Goal: Information Seeking & Learning: Learn about a topic

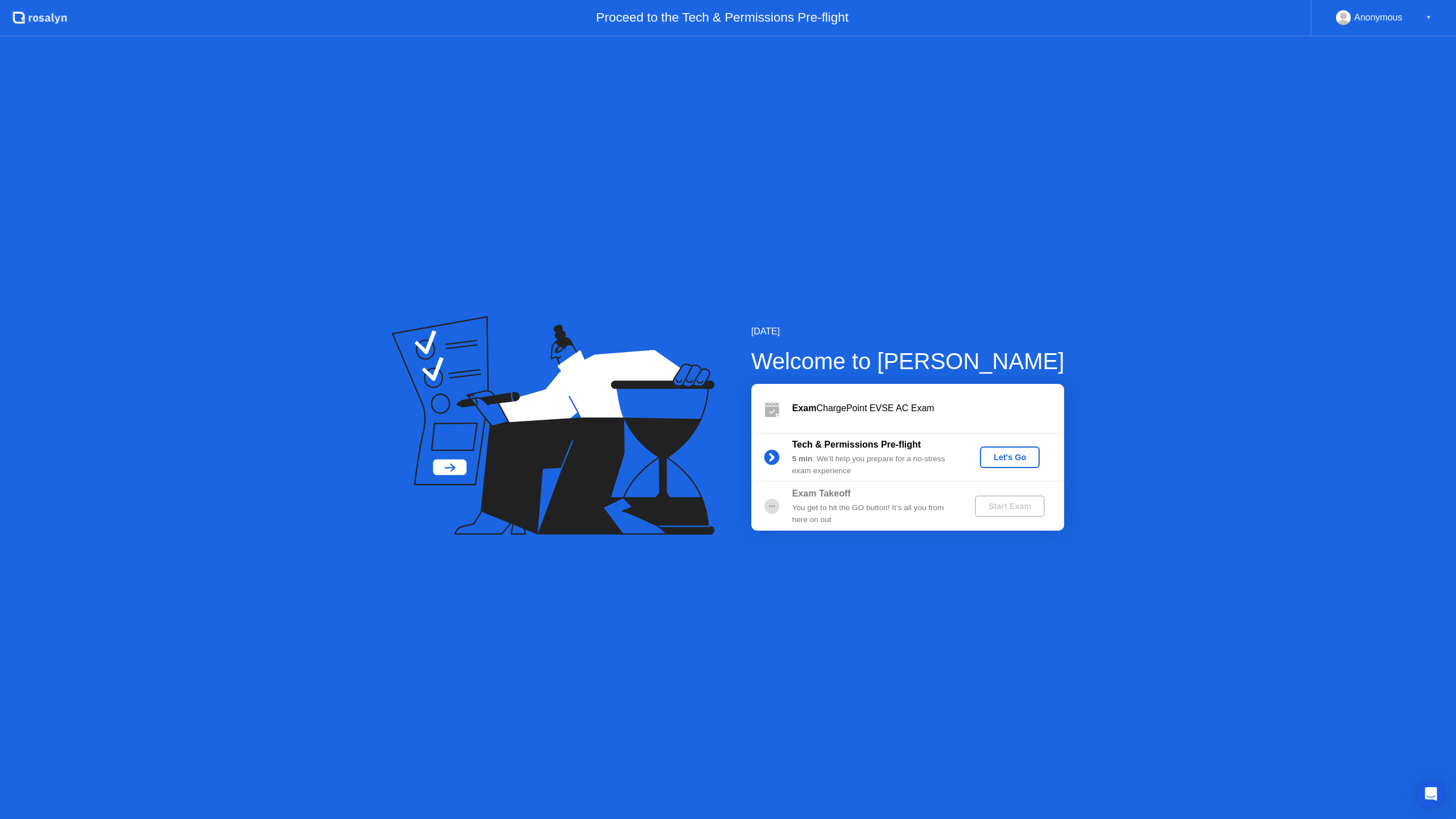
click at [1001, 458] on div "Let's Go" at bounding box center [1010, 457] width 51 height 9
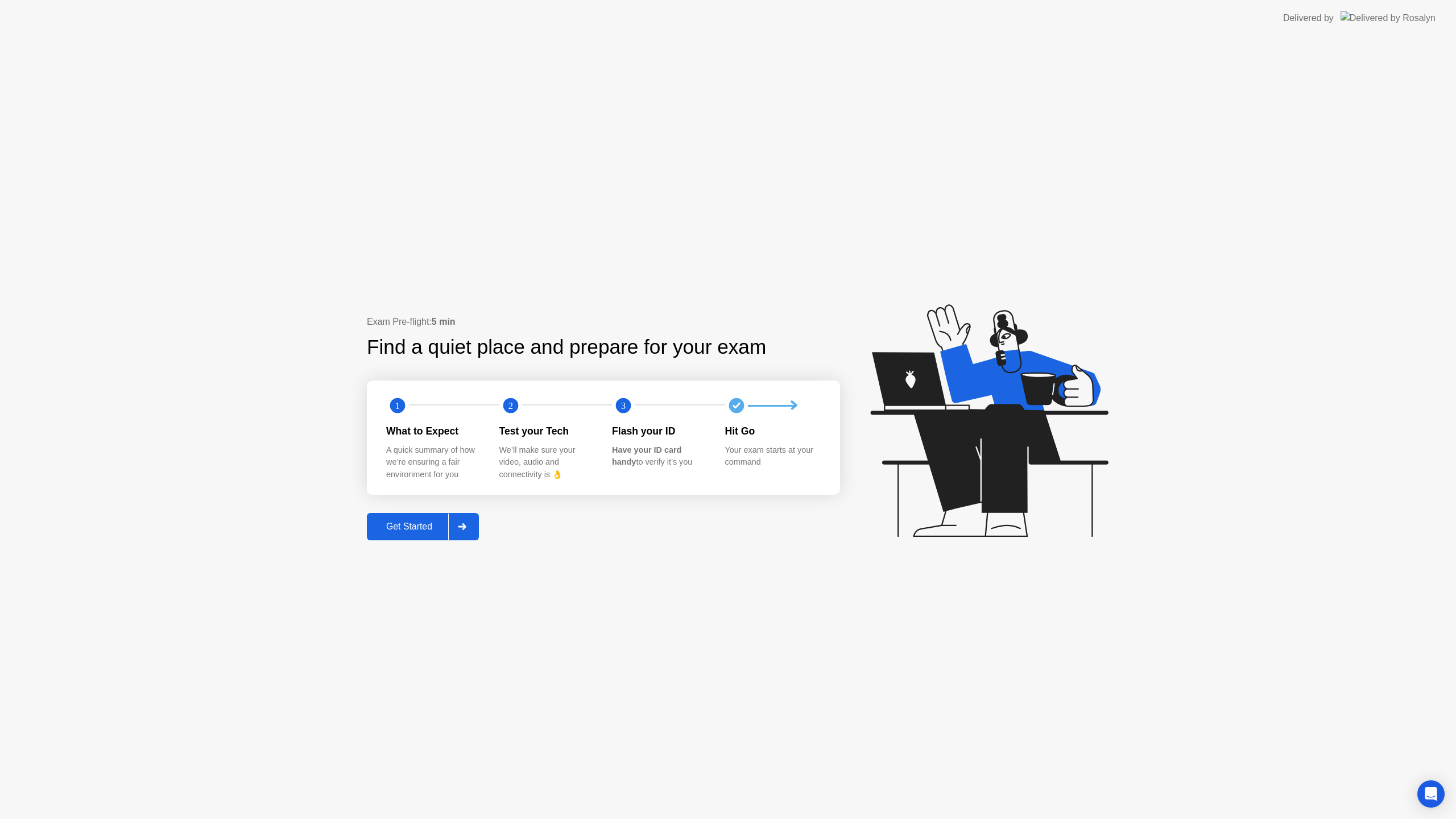
click at [398, 530] on div "Get Started" at bounding box center [409, 526] width 78 height 10
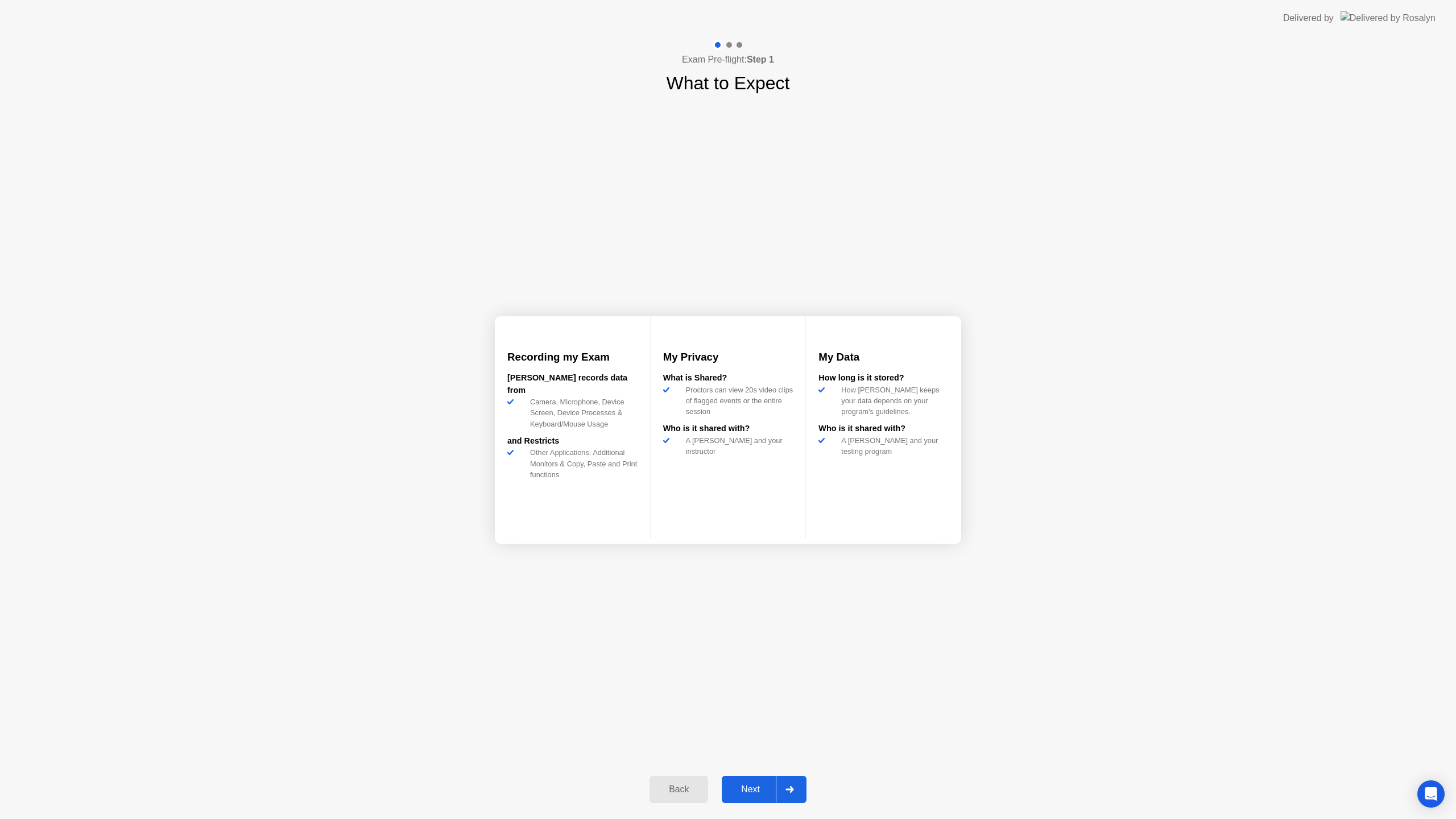
click at [743, 791] on div "Next" at bounding box center [750, 789] width 51 height 10
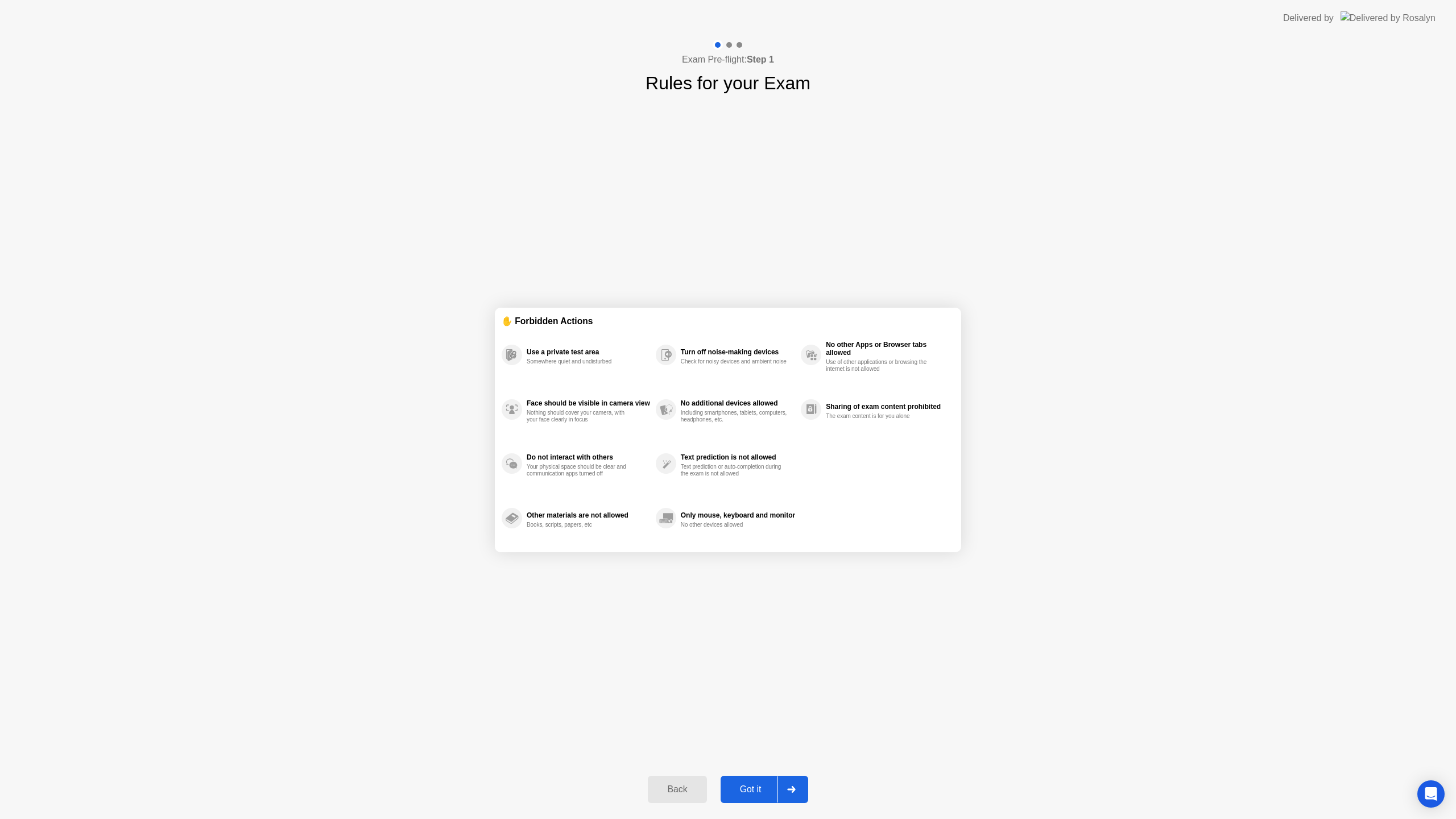
click at [747, 794] on div "Got it" at bounding box center [751, 789] width 54 height 10
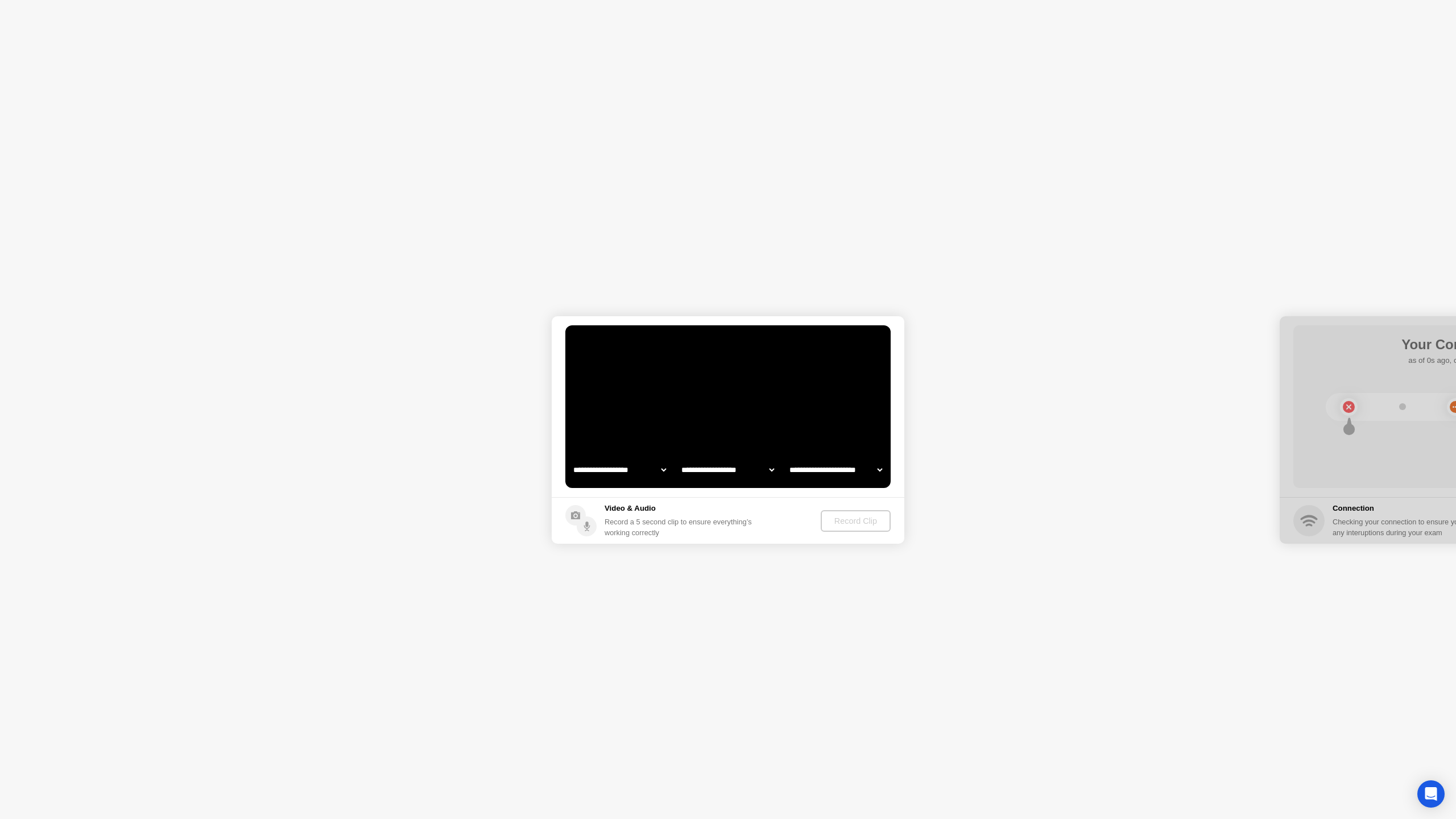
select select "**********"
select select "*******"
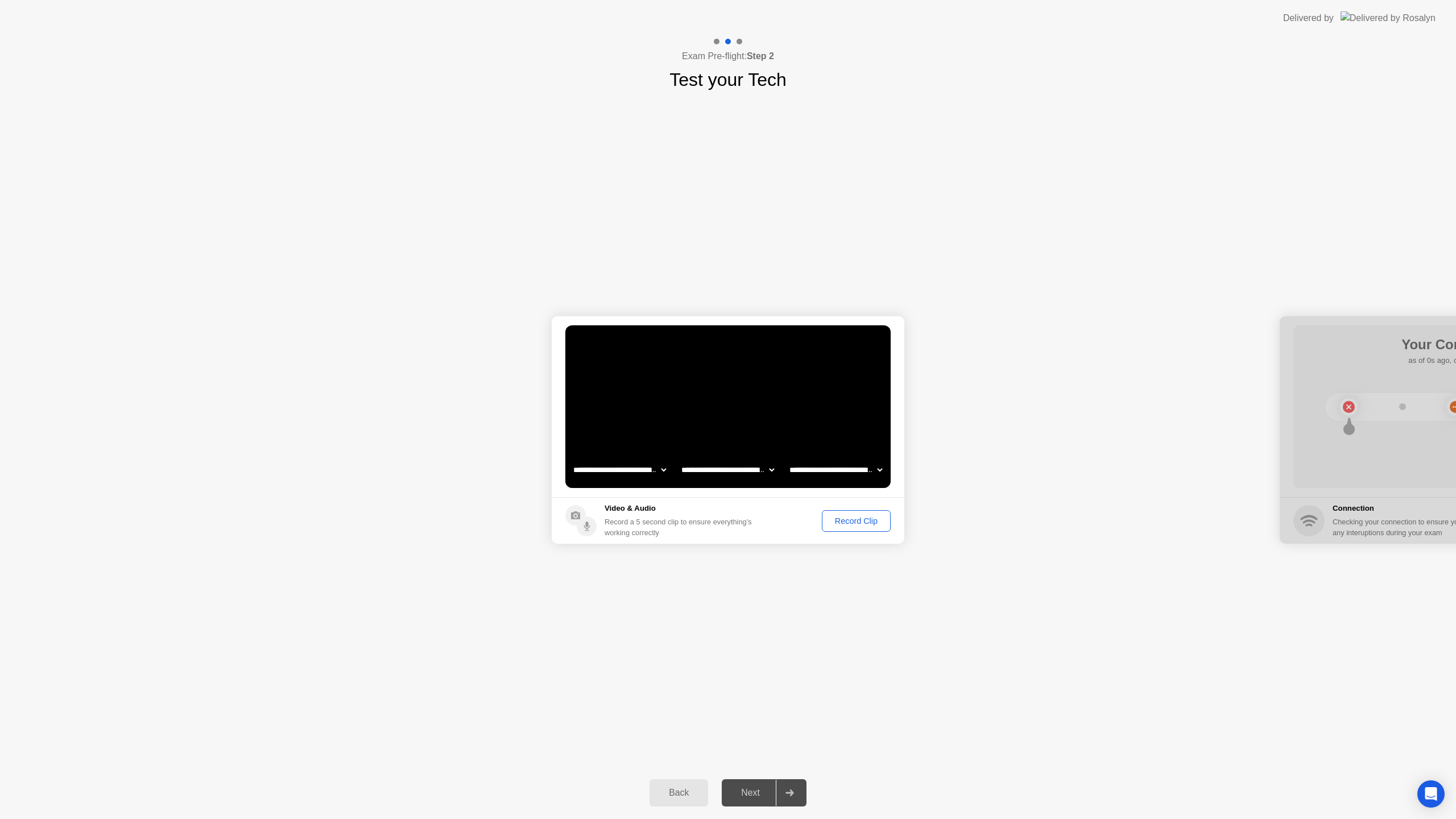
click at [844, 523] on div "Record Clip" at bounding box center [856, 521] width 61 height 9
click at [815, 526] on div "Replay Clip" at bounding box center [794, 521] width 74 height 9
click at [753, 794] on div "Next" at bounding box center [750, 792] width 51 height 10
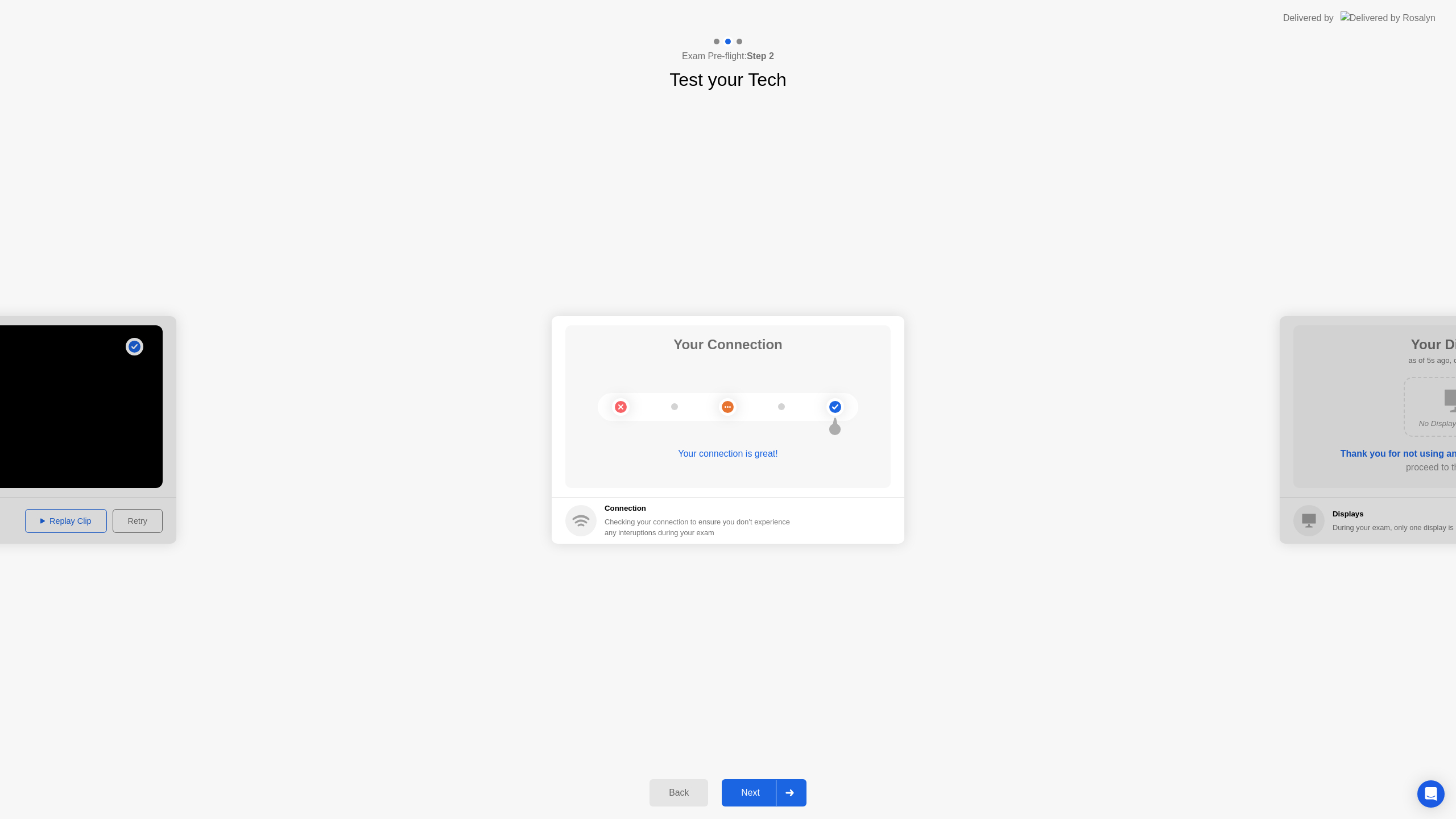
click at [743, 800] on button "Next" at bounding box center [764, 793] width 85 height 28
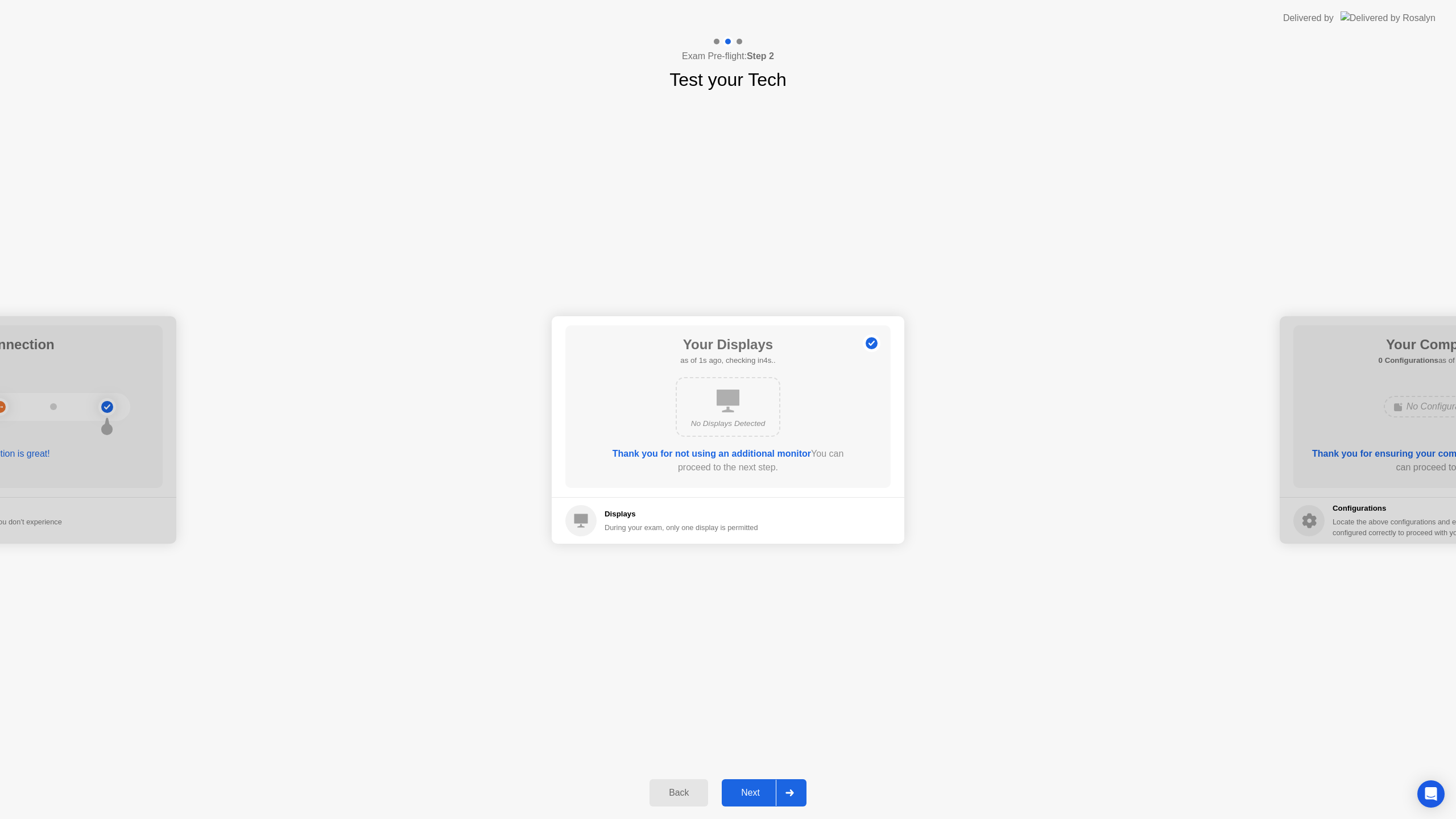
click at [759, 794] on div "Next" at bounding box center [750, 792] width 51 height 10
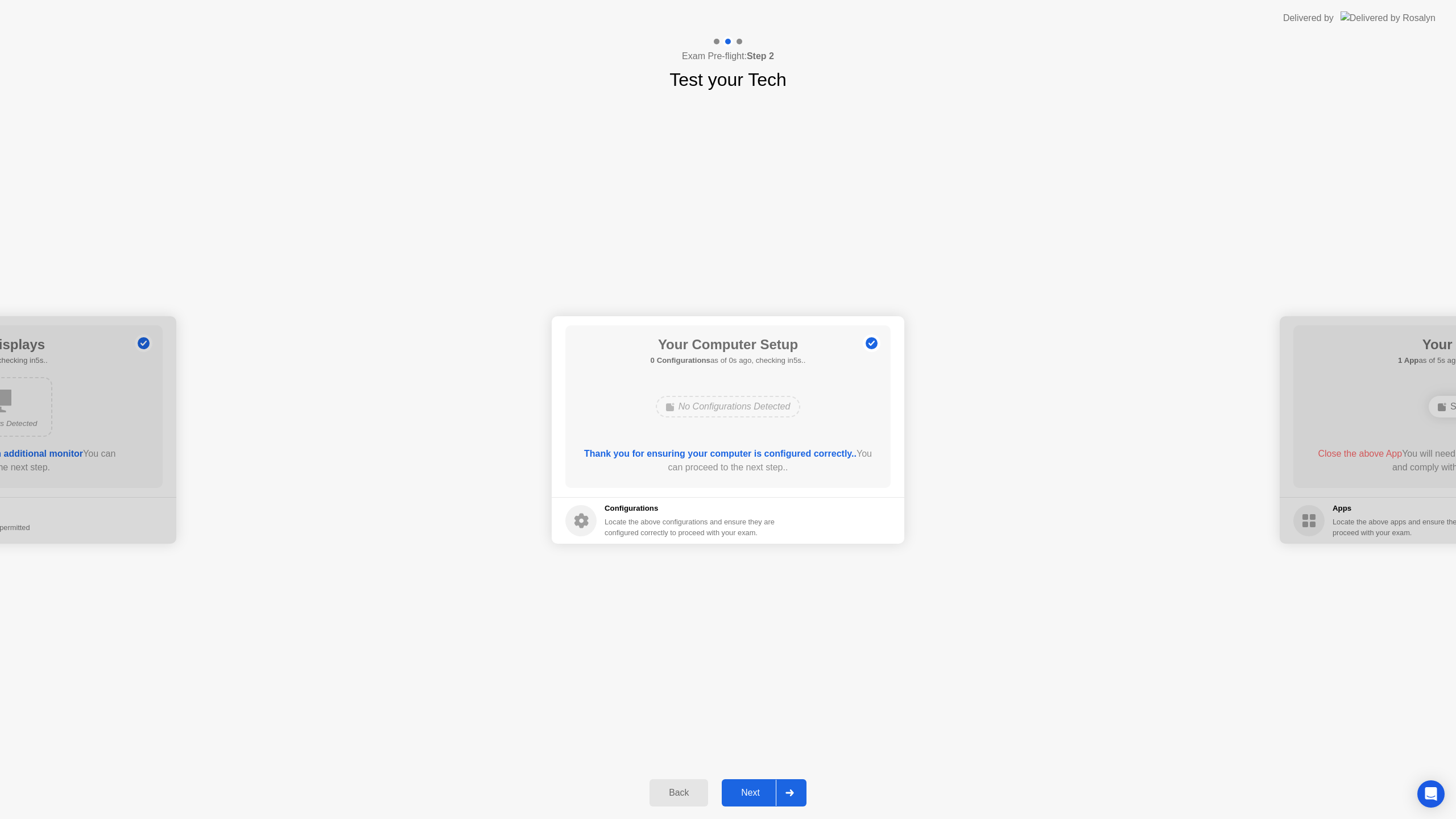
click at [747, 792] on div "Next" at bounding box center [750, 792] width 51 height 10
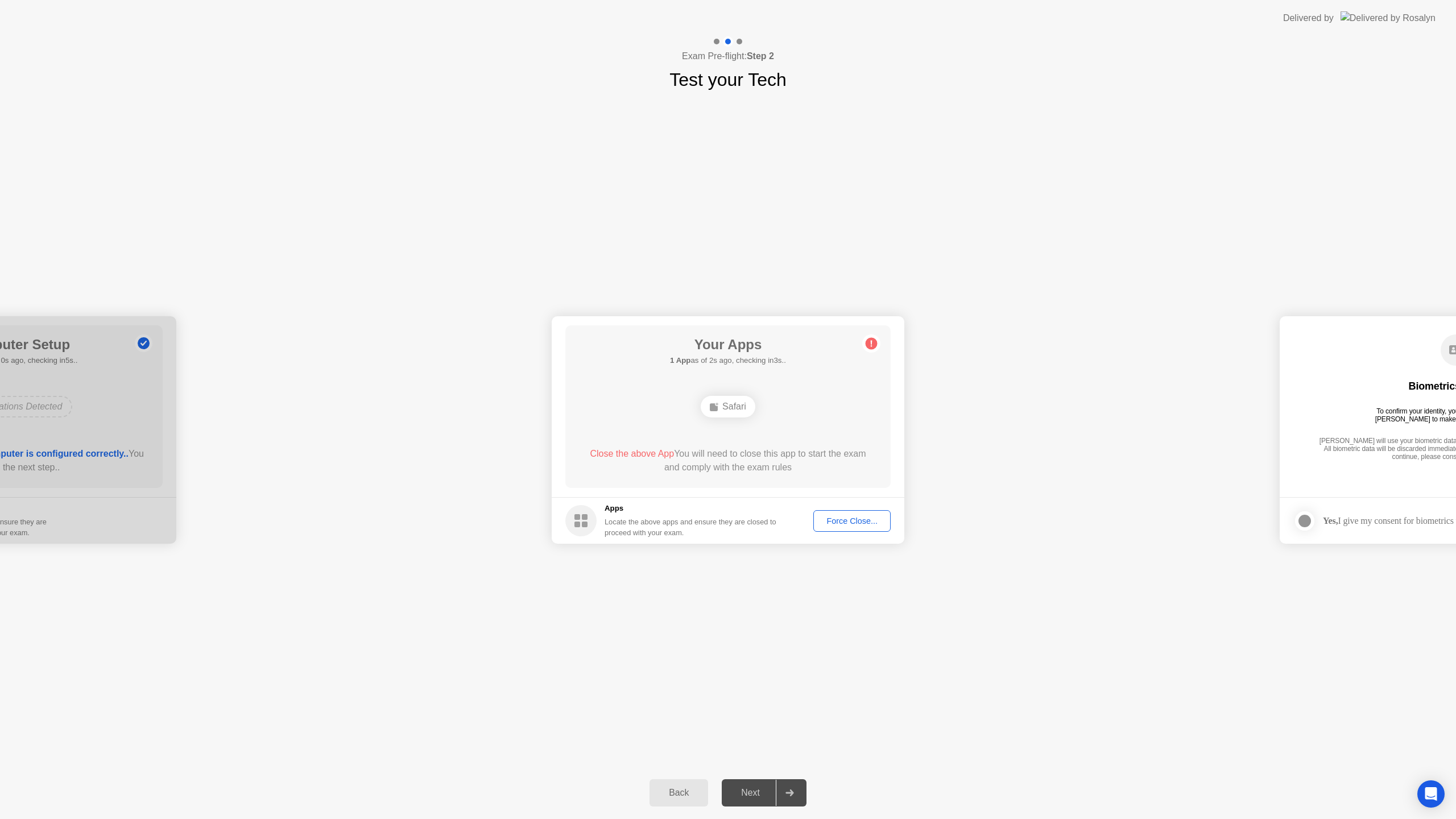
click at [724, 409] on div "Safari" at bounding box center [727, 407] width 54 height 21
click at [843, 521] on div "Force Close..." at bounding box center [852, 521] width 70 height 9
click at [746, 794] on div "Next" at bounding box center [750, 792] width 51 height 10
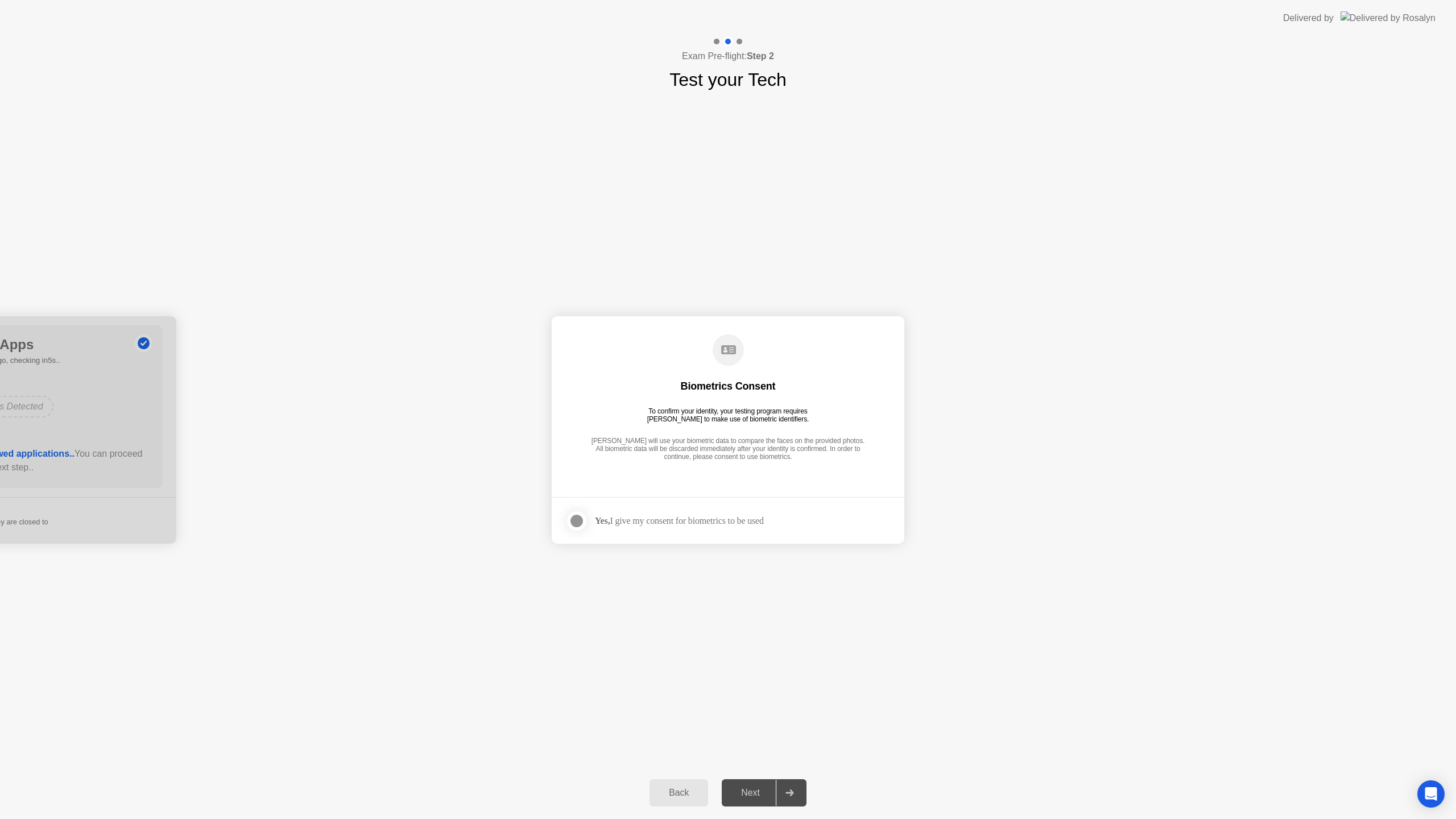
click at [756, 798] on div "Next" at bounding box center [750, 792] width 51 height 10
click at [577, 523] on div at bounding box center [577, 521] width 14 height 14
click at [733, 795] on div "Next" at bounding box center [750, 792] width 51 height 10
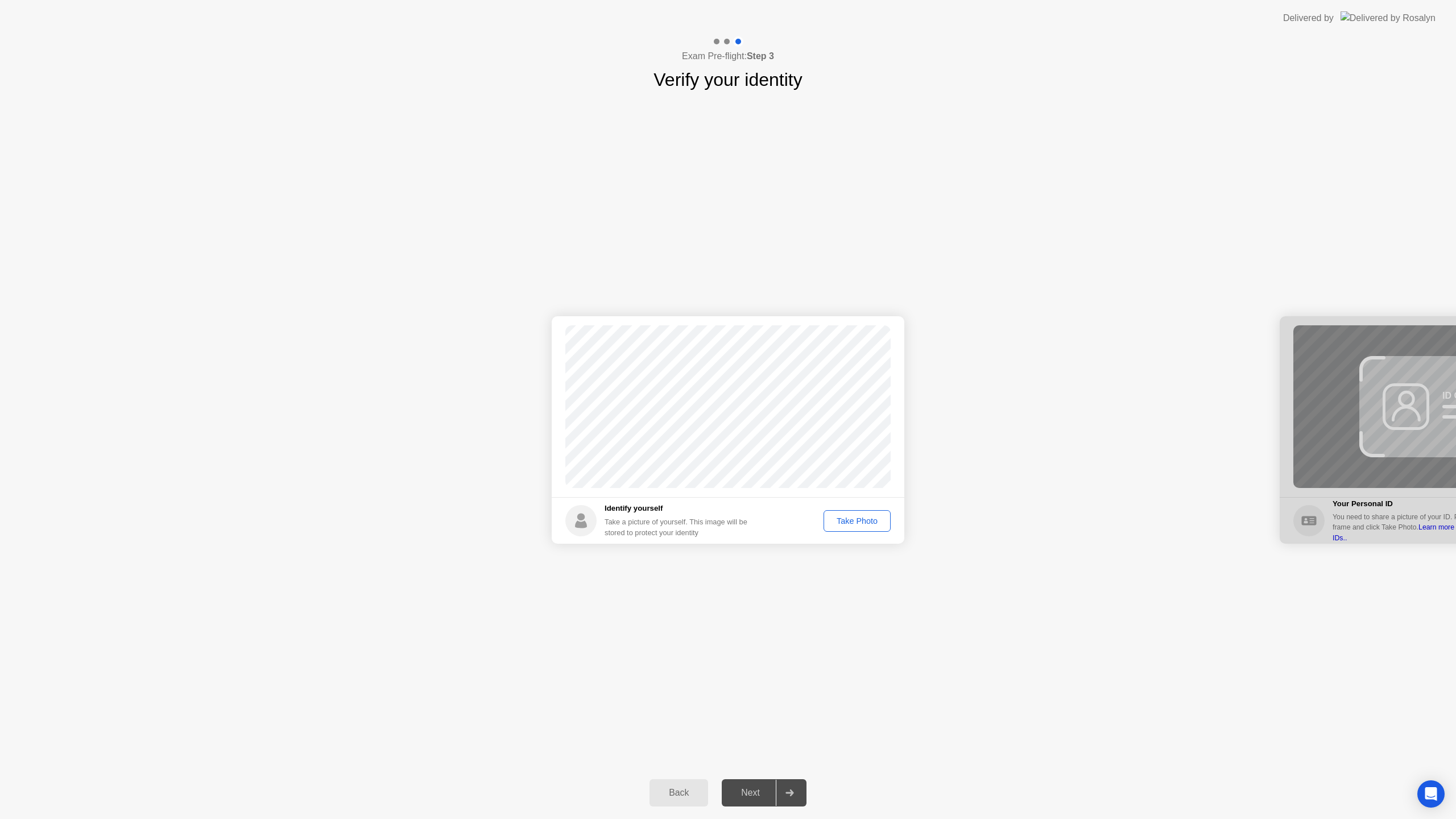
click at [855, 521] on div "Take Photo" at bounding box center [857, 521] width 59 height 9
click at [748, 789] on div "Next" at bounding box center [750, 792] width 51 height 10
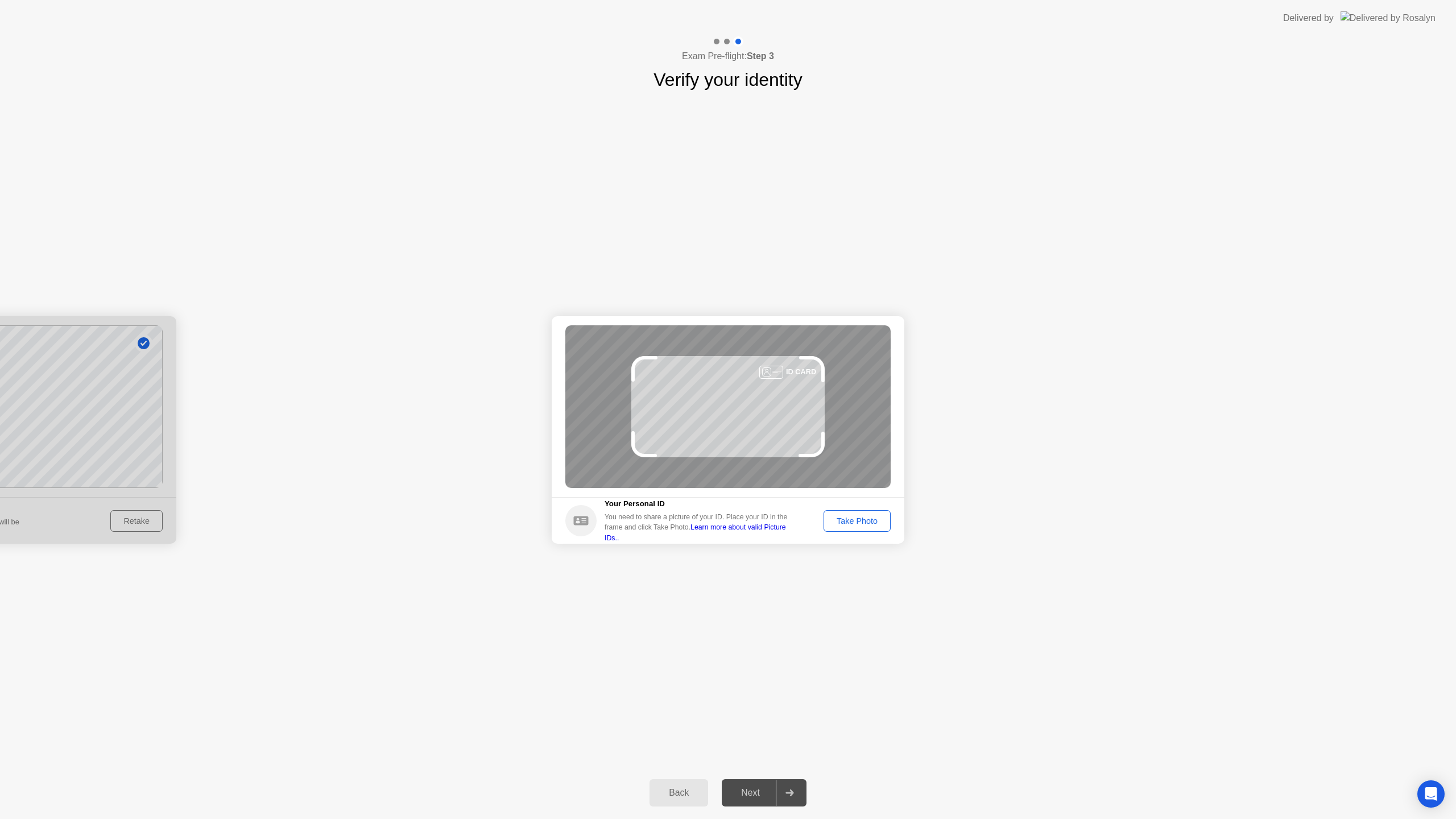
click at [844, 530] on button "Take Photo" at bounding box center [858, 521] width 67 height 21
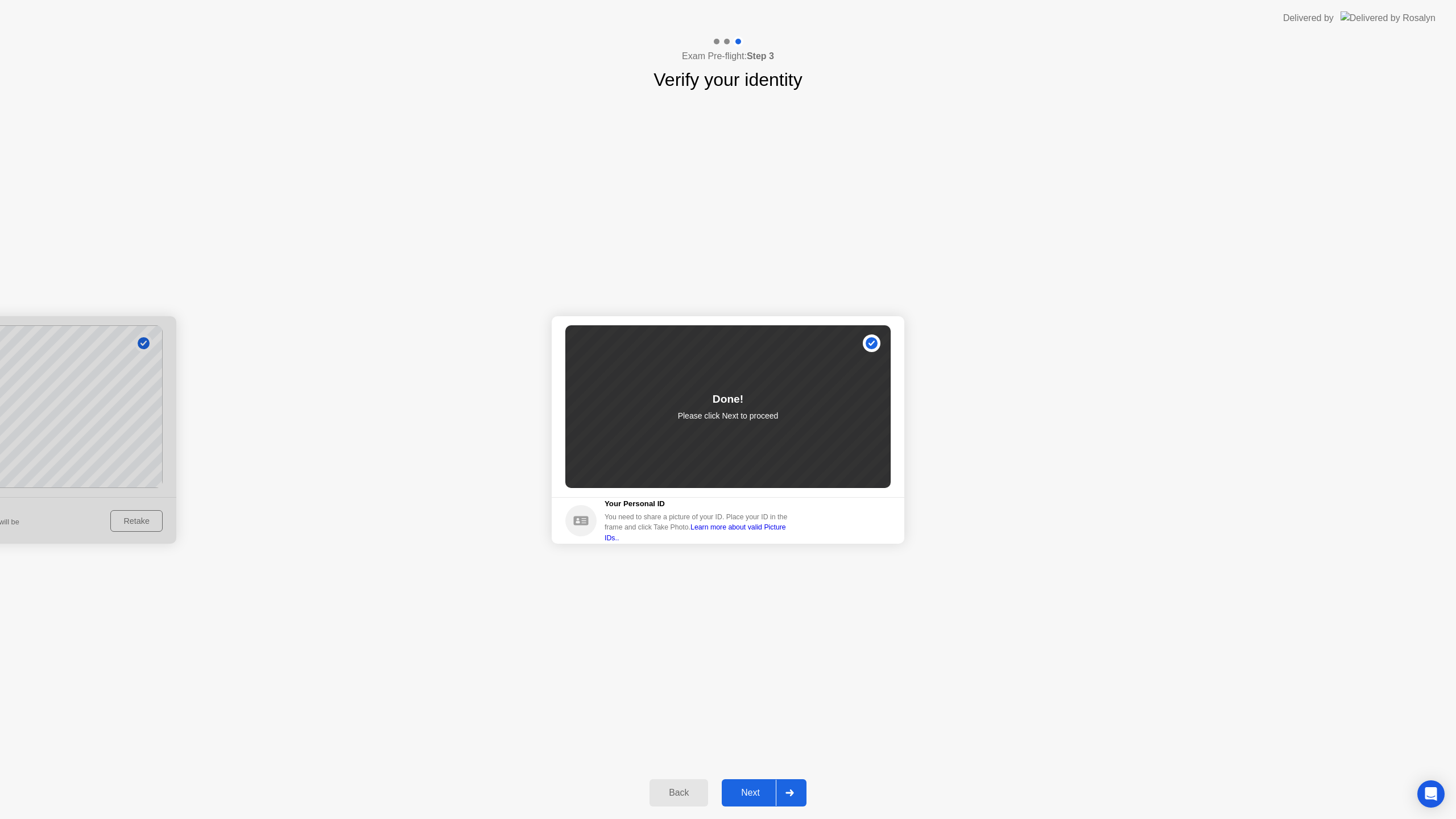
click at [748, 798] on div "Next" at bounding box center [750, 792] width 51 height 10
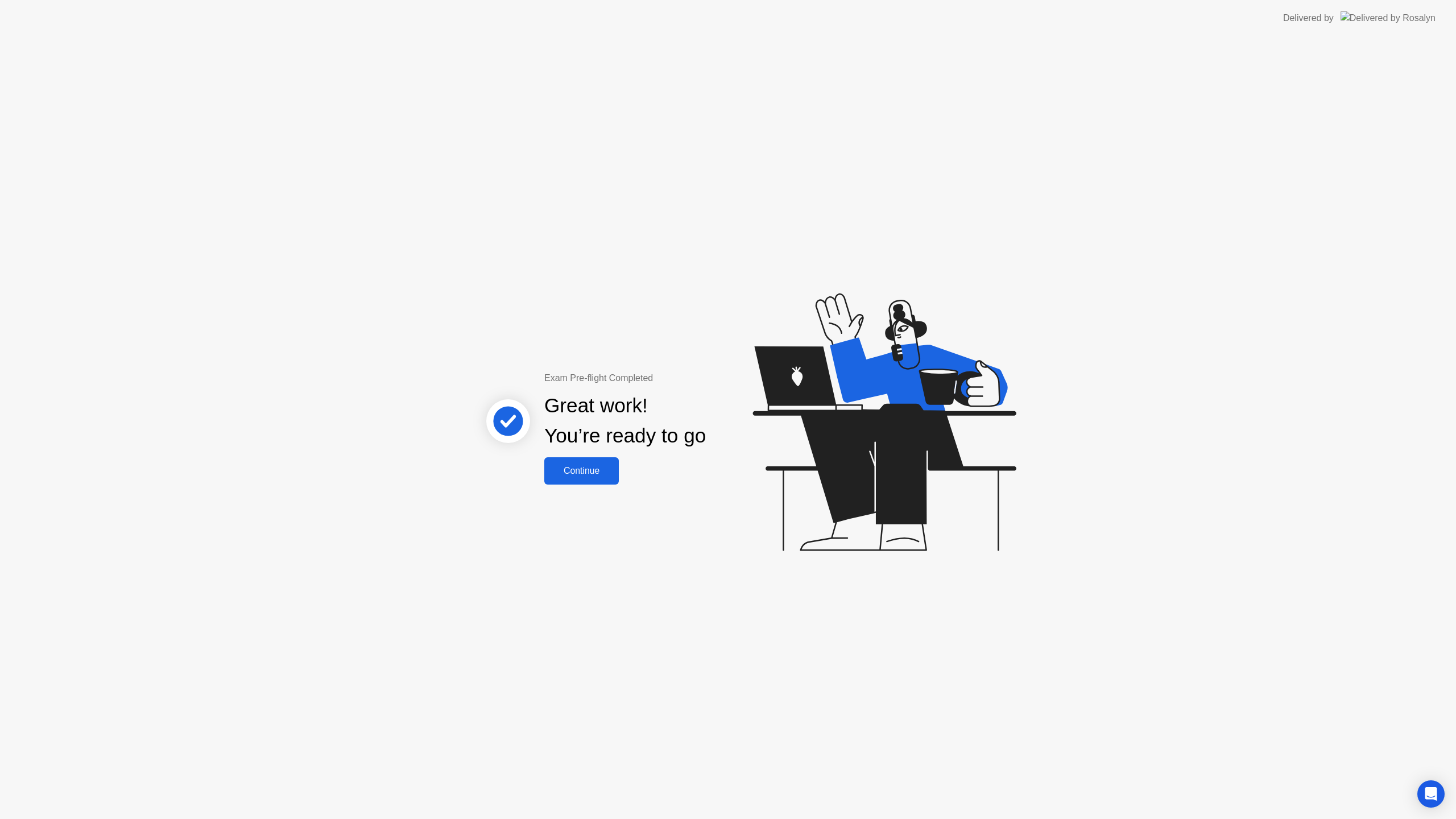
click at [605, 466] on div "Continue" at bounding box center [582, 470] width 67 height 10
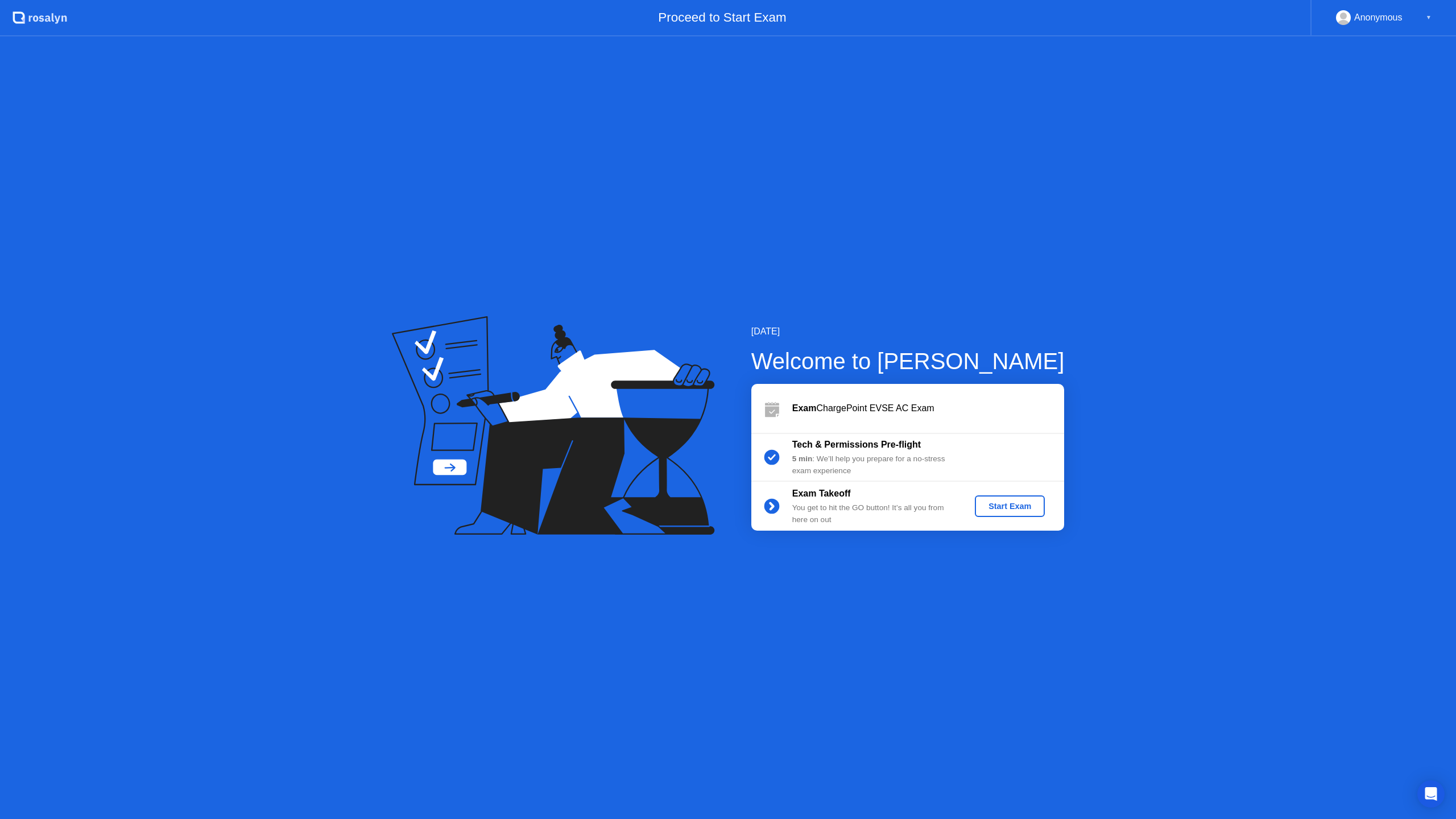
click at [839, 415] on div "Exam ChargePoint EVSE AC Exam" at bounding box center [908, 408] width 313 height 49
click at [835, 452] on div "Tech & Permissions Pre-flight 5 min : We’ll help you prepare for a no-stress ex…" at bounding box center [874, 457] width 164 height 38
click at [1007, 511] on div "Start Exam" at bounding box center [1009, 506] width 61 height 9
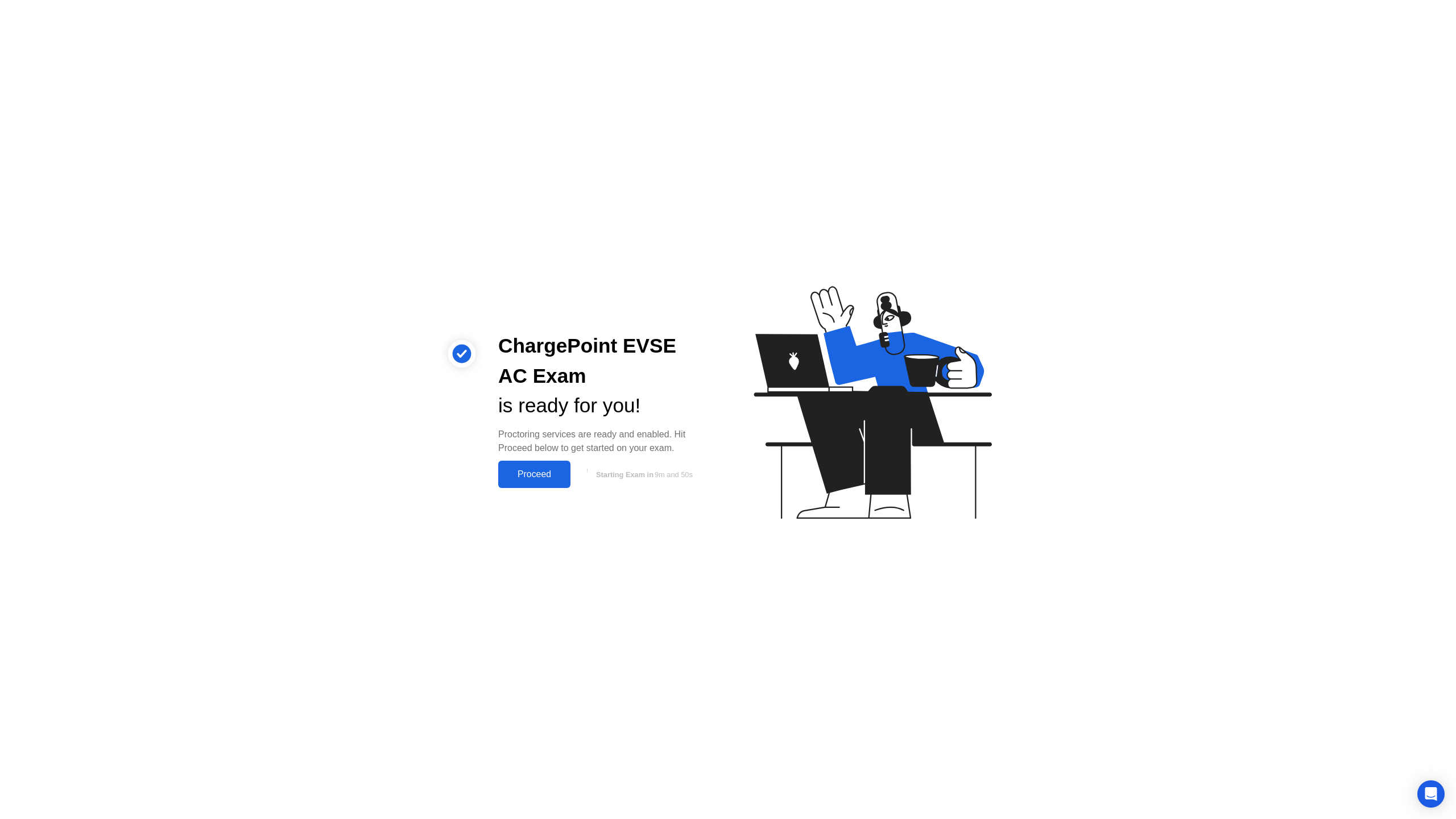
click at [537, 475] on div "Proceed" at bounding box center [534, 473] width 65 height 10
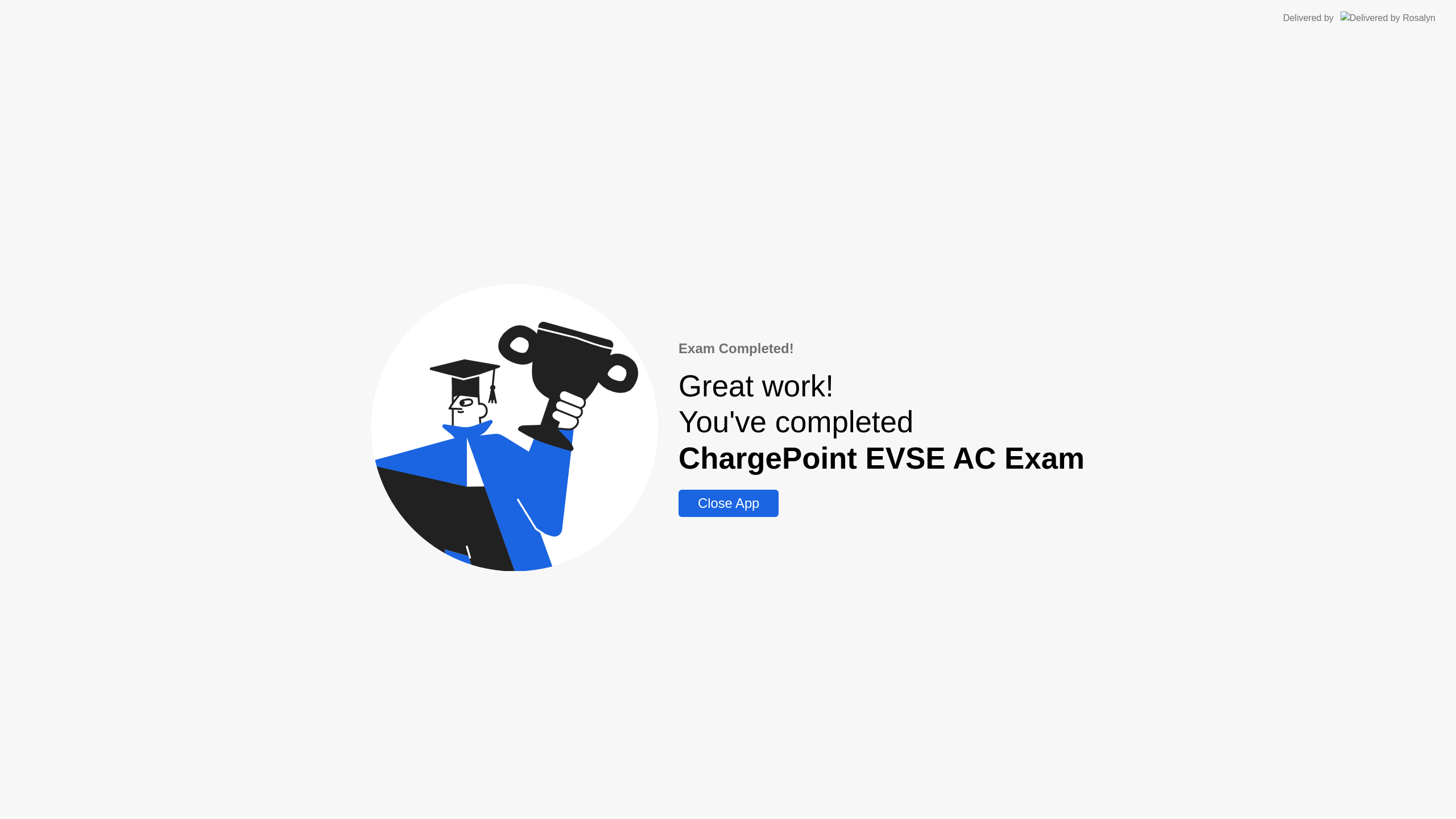
click at [766, 506] on div "Close App" at bounding box center [729, 503] width 93 height 16
